Goal: Use online tool/utility: Utilize a website feature to perform a specific function

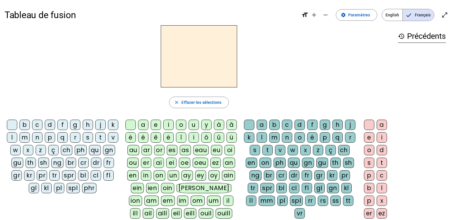
click at [30, 125] on div "b" at bounding box center [25, 125] width 10 height 10
click at [135, 164] on div "ou" at bounding box center [132, 162] width 11 height 10
click at [345, 142] on div "r" at bounding box center [350, 137] width 10 height 10
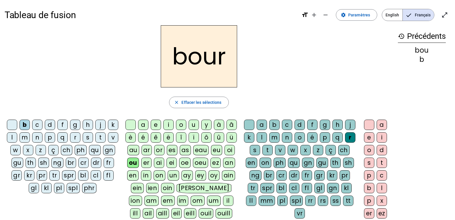
click at [328, 201] on div "rs" at bounding box center [323, 200] width 10 height 10
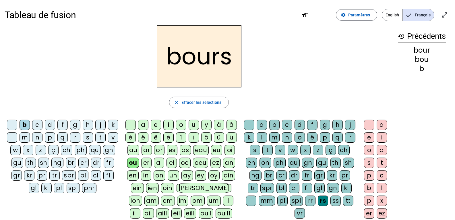
click at [369, 136] on div "e" at bounding box center [369, 137] width 10 height 10
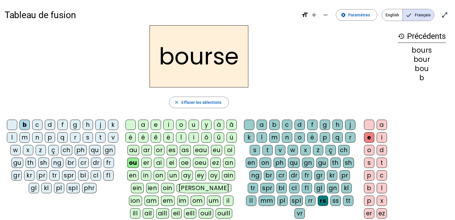
click at [43, 125] on div "c" at bounding box center [37, 125] width 10 height 10
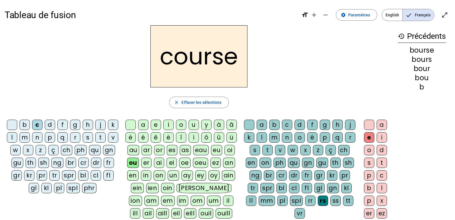
click at [16, 124] on div at bounding box center [12, 125] width 10 height 10
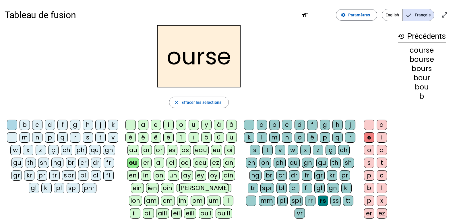
click at [368, 126] on div at bounding box center [369, 125] width 10 height 10
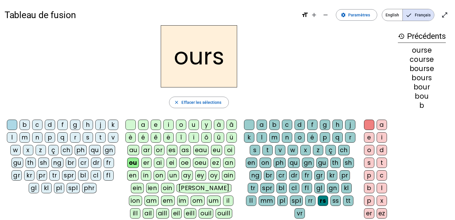
click at [43, 125] on div "c" at bounding box center [37, 125] width 10 height 10
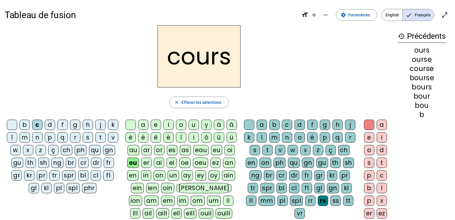
click at [95, 142] on div "t" at bounding box center [100, 137] width 10 height 10
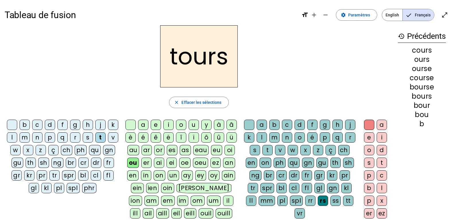
click at [366, 127] on div at bounding box center [369, 125] width 10 height 10
click at [345, 142] on div "r" at bounding box center [350, 137] width 10 height 10
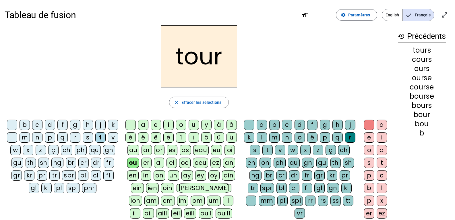
click at [68, 126] on div "f" at bounding box center [62, 125] width 10 height 10
click at [108, 121] on letter-bubble "j" at bounding box center [101, 126] width 13 height 13
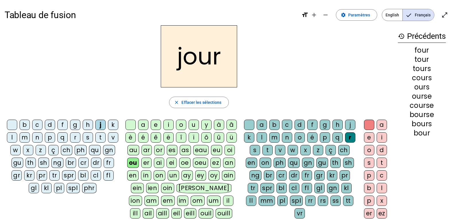
click at [106, 125] on div "j" at bounding box center [100, 125] width 10 height 10
click at [95, 142] on div "t" at bounding box center [100, 137] width 10 height 10
click at [43, 126] on div "c" at bounding box center [37, 125] width 10 height 10
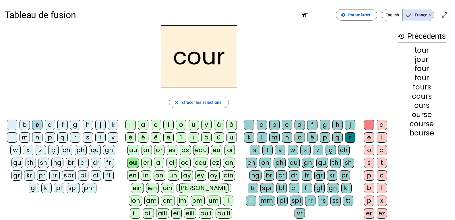
click at [55, 137] on div "p" at bounding box center [50, 137] width 10 height 10
